Goal: Book appointment/travel/reservation

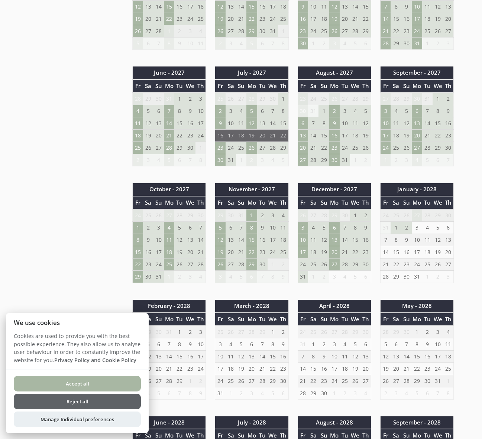
scroll to position [529, 0]
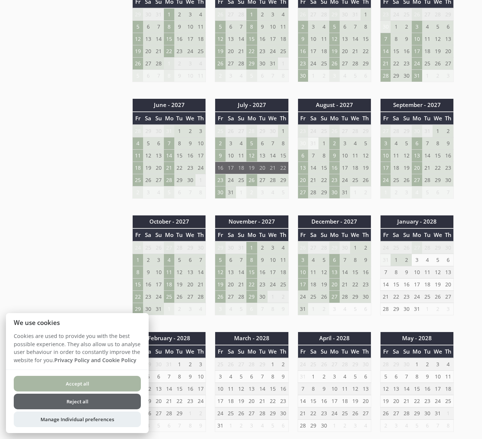
click at [75, 382] on button "Accept all" at bounding box center [77, 384] width 127 height 16
checkbox input "true"
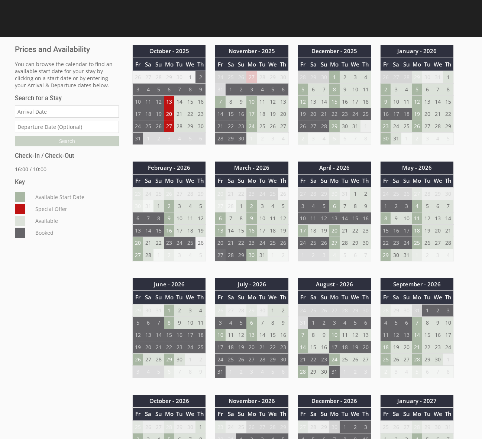
click at [220, 257] on td "27" at bounding box center [220, 255] width 10 height 12
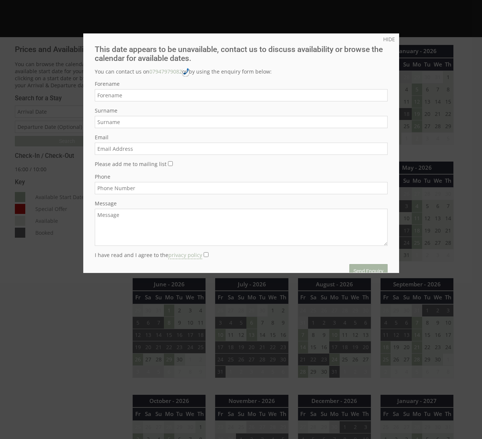
click at [422, 264] on div at bounding box center [241, 219] width 482 height 439
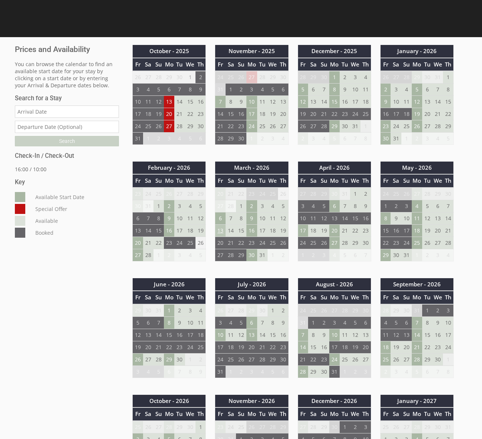
click at [219, 230] on td "13" at bounding box center [220, 230] width 10 height 12
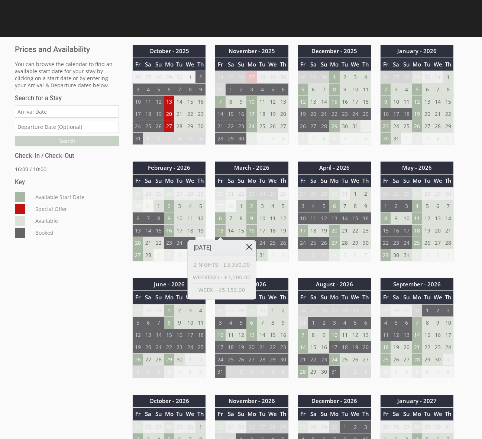
click at [246, 245] on link at bounding box center [249, 246] width 13 height 13
click at [246, 245] on td "23" at bounding box center [251, 243] width 10 height 12
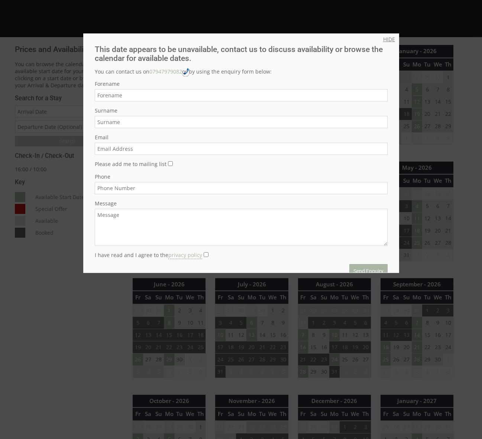
click at [388, 41] on link "HIDE" at bounding box center [389, 39] width 12 height 7
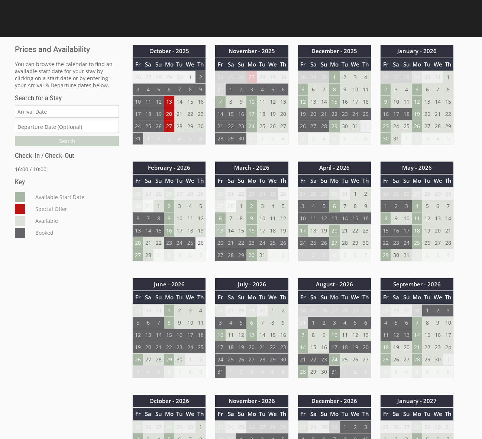
click at [220, 230] on td "13" at bounding box center [220, 230] width 10 height 12
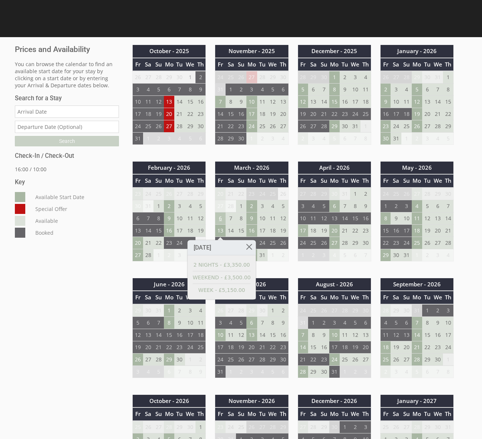
click at [220, 215] on td "6" at bounding box center [220, 218] width 10 height 12
